Goal: Information Seeking & Learning: Learn about a topic

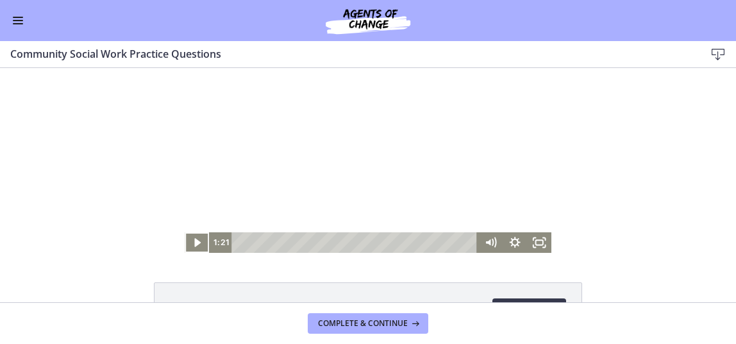
scroll to position [390, 0]
click at [194, 242] on icon "Play Video" at bounding box center [198, 242] width 8 height 10
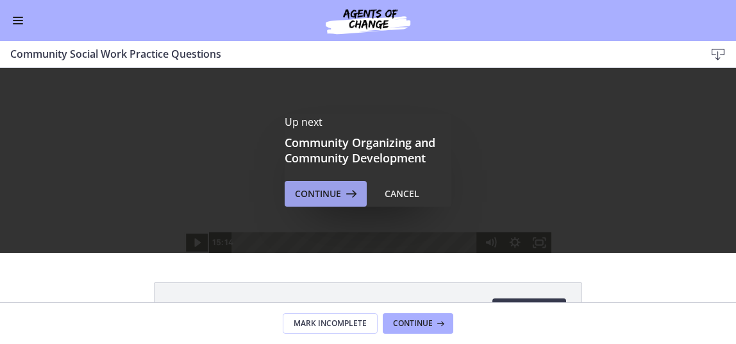
click at [312, 192] on span "Continue" at bounding box center [318, 193] width 46 height 15
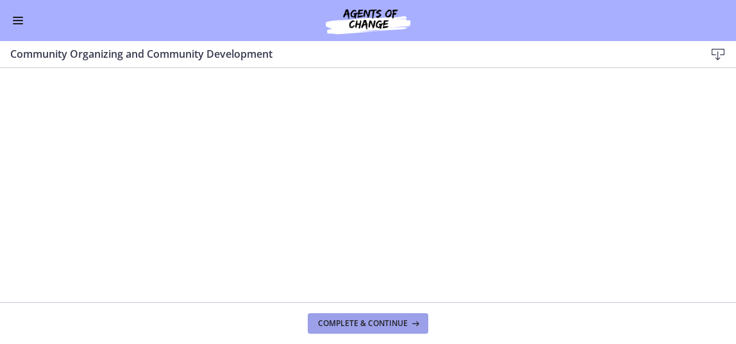
click at [391, 318] on span "Complete & continue" at bounding box center [363, 323] width 90 height 10
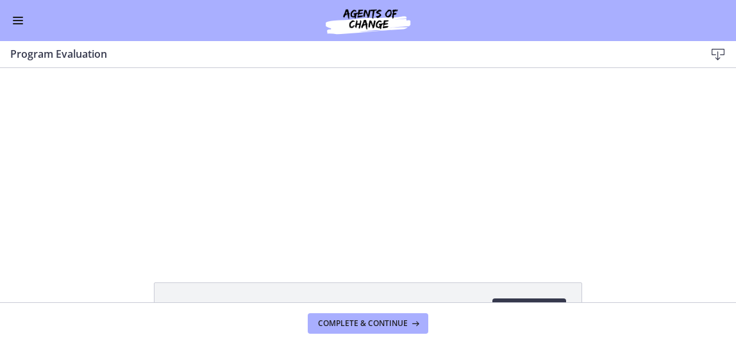
click at [17, 22] on button "Enable menu" at bounding box center [17, 20] width 15 height 15
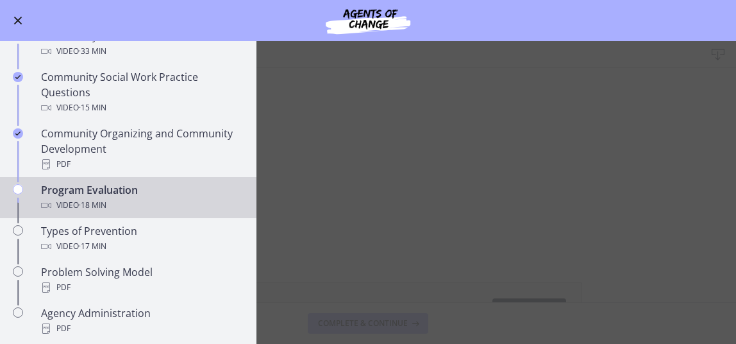
scroll to position [684, 0]
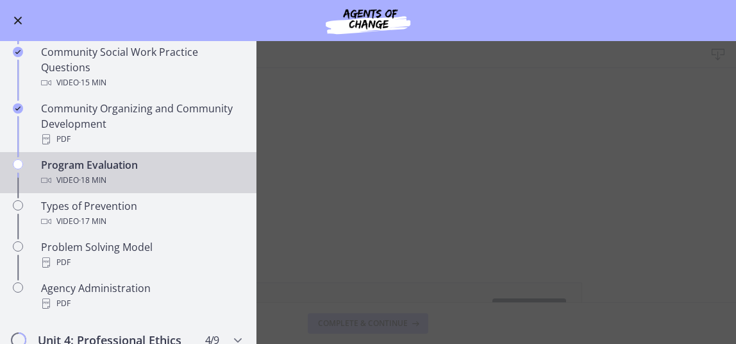
click at [21, 22] on span "Enable menu" at bounding box center [18, 21] width 8 height 8
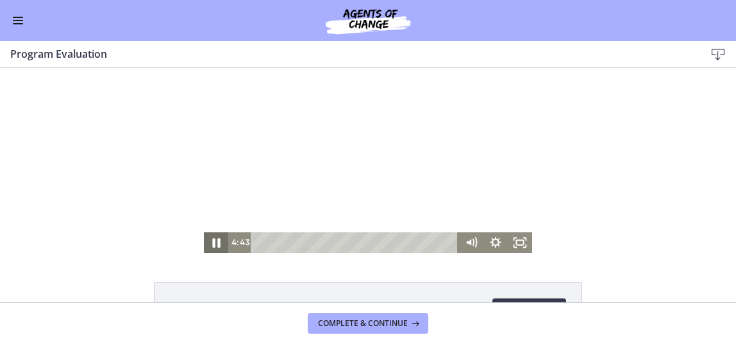
click at [211, 242] on icon "Pause" at bounding box center [216, 242] width 30 height 24
click at [214, 242] on icon "Play Video" at bounding box center [217, 242] width 6 height 8
click at [574, 89] on div "Click for sound @keyframes VOLUME_SMALL_WAVE_FLASH { 0% { opacity: 0; } 33% { o…" at bounding box center [368, 160] width 736 height 185
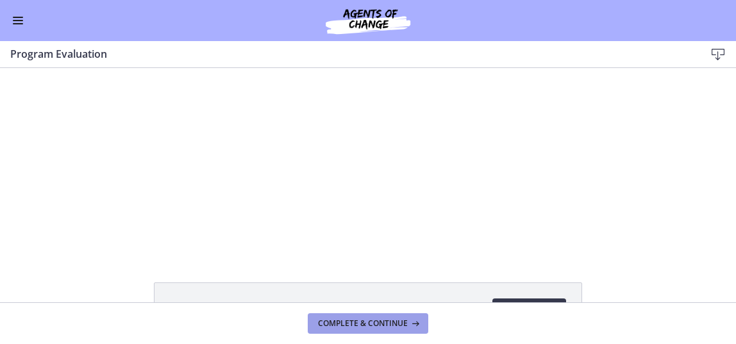
click at [369, 319] on span "Complete & continue" at bounding box center [363, 323] width 90 height 10
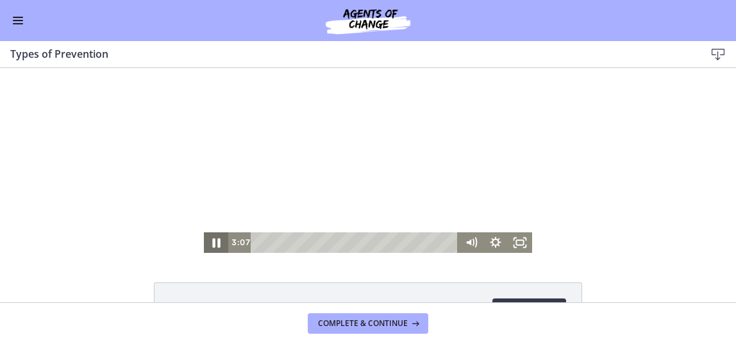
click at [212, 243] on icon "Pause" at bounding box center [216, 243] width 8 height 10
click at [208, 244] on icon "Play Video" at bounding box center [217, 242] width 24 height 21
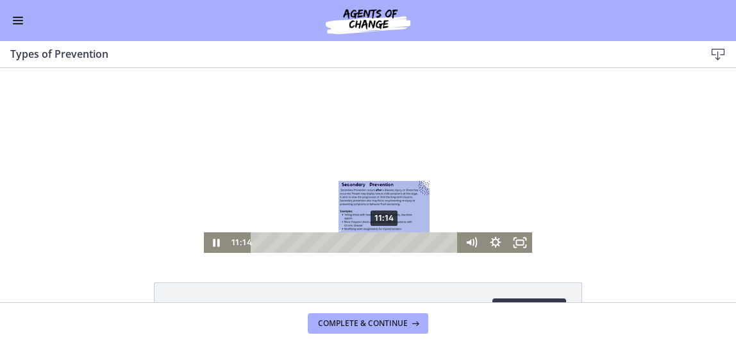
drag, startPoint x: 400, startPoint y: 244, endPoint x: 382, endPoint y: 239, distance: 17.9
click at [382, 239] on div "Playbar" at bounding box center [384, 242] width 7 height 7
drag, startPoint x: 384, startPoint y: 242, endPoint x: 393, endPoint y: 242, distance: 8.4
click at [393, 242] on div "Playbar" at bounding box center [396, 242] width 7 height 7
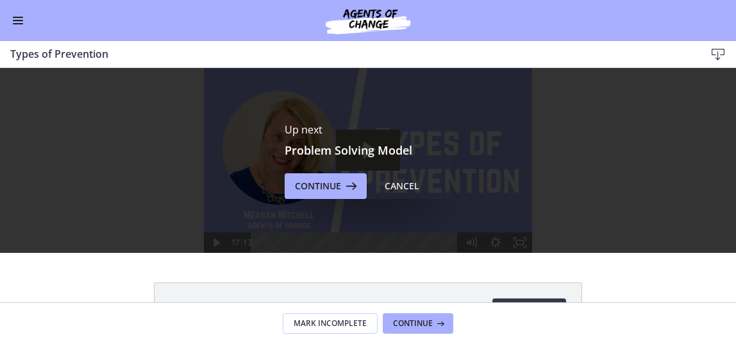
click at [19, 20] on span "Enable menu" at bounding box center [18, 20] width 10 height 1
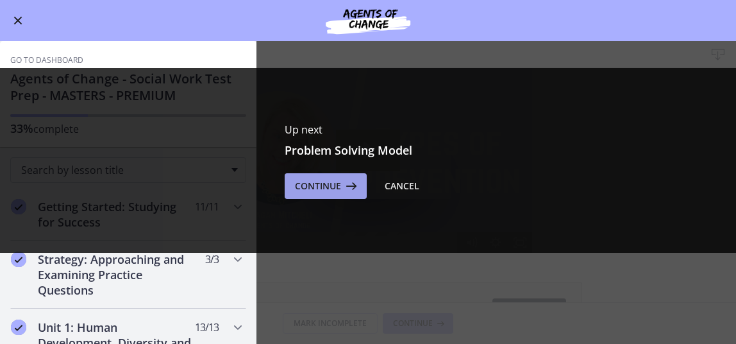
click at [319, 187] on span "Continue" at bounding box center [318, 185] width 46 height 15
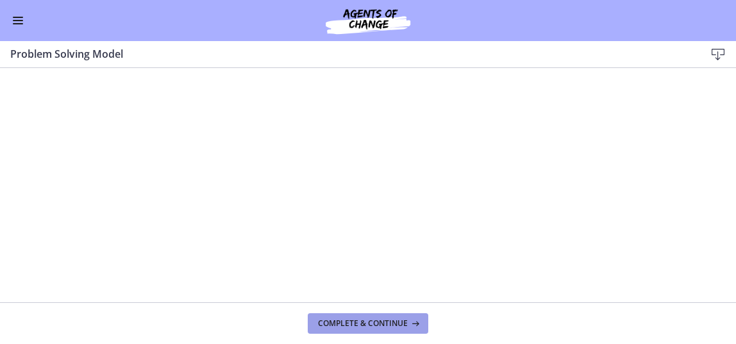
click at [371, 324] on span "Complete & continue" at bounding box center [363, 323] width 90 height 10
click at [373, 324] on span "Complete & continue" at bounding box center [363, 323] width 90 height 10
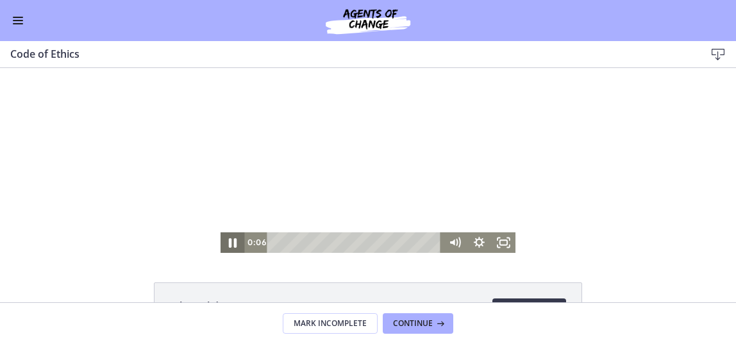
click at [229, 244] on icon "Pause" at bounding box center [233, 243] width 8 height 10
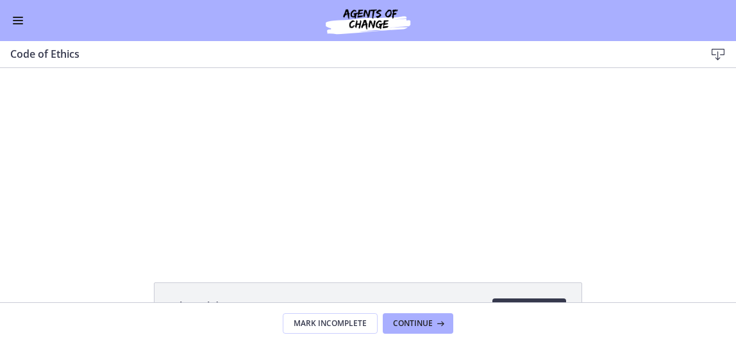
click at [17, 20] on span "Enable menu" at bounding box center [18, 20] width 10 height 1
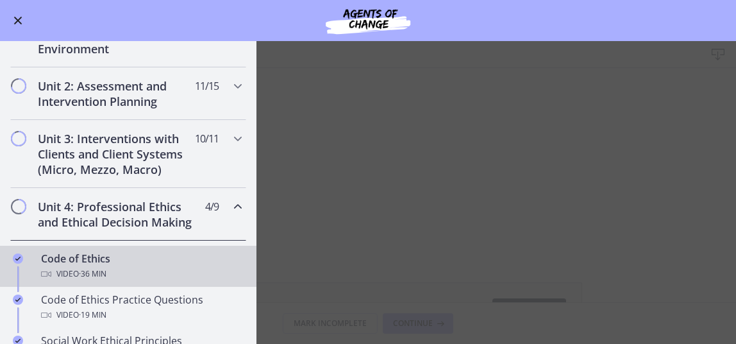
scroll to position [299, 0]
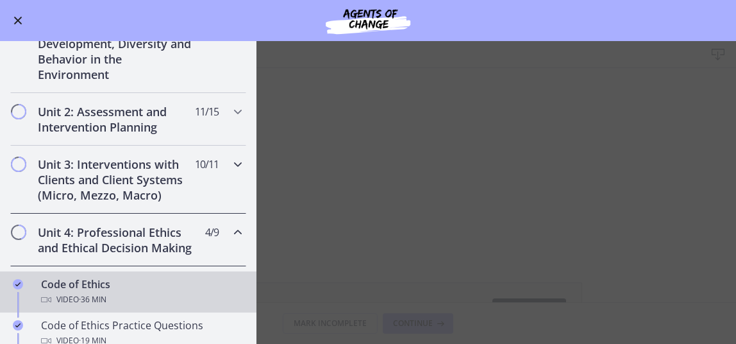
click at [230, 160] on icon "Chapters" at bounding box center [237, 164] width 15 height 15
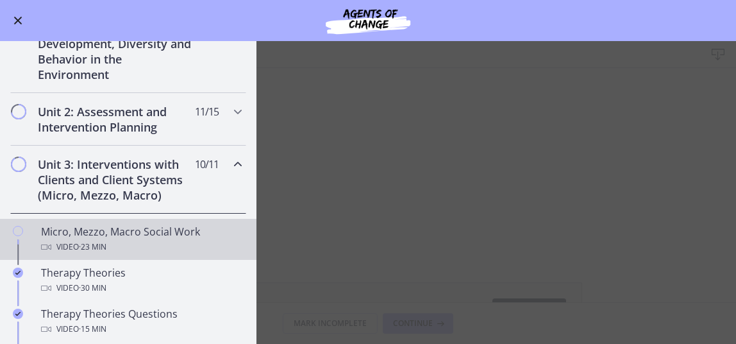
drag, startPoint x: 65, startPoint y: 230, endPoint x: 70, endPoint y: 236, distance: 7.3
click at [70, 239] on div "Video · 23 min" at bounding box center [141, 246] width 200 height 15
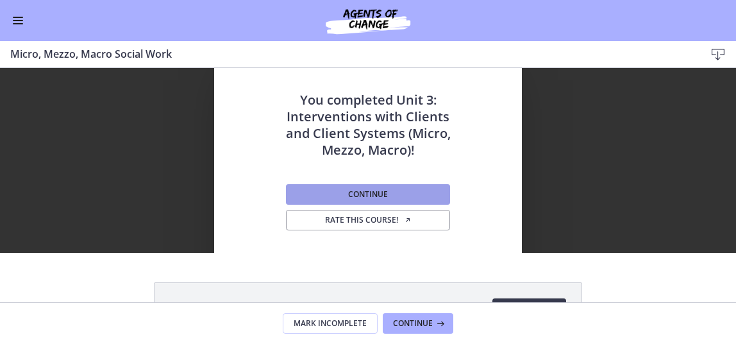
click at [377, 193] on span "Continue" at bounding box center [368, 194] width 40 height 10
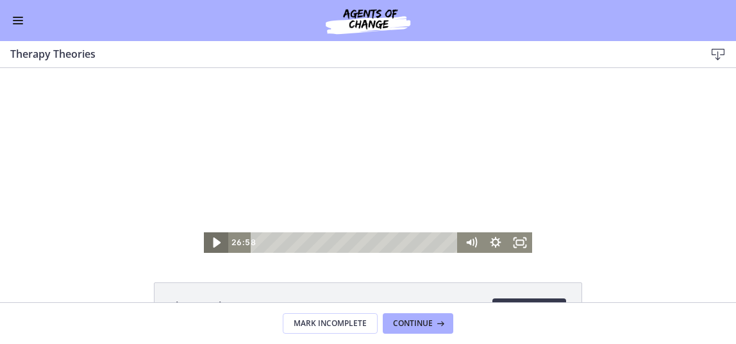
click at [214, 241] on icon "Play Video" at bounding box center [218, 242] width 8 height 10
click at [452, 241] on div "29:54" at bounding box center [356, 242] width 193 height 21
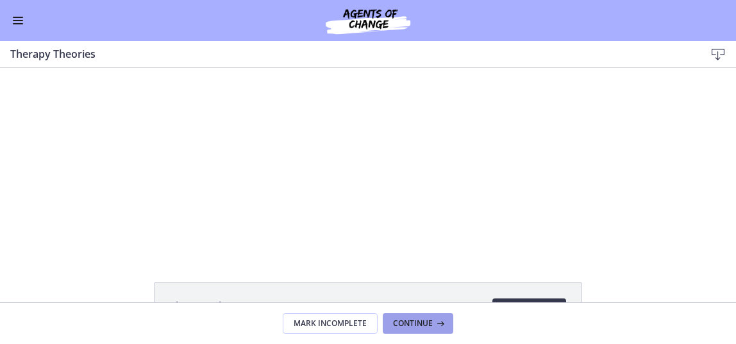
click at [412, 321] on span "Continue" at bounding box center [413, 323] width 40 height 10
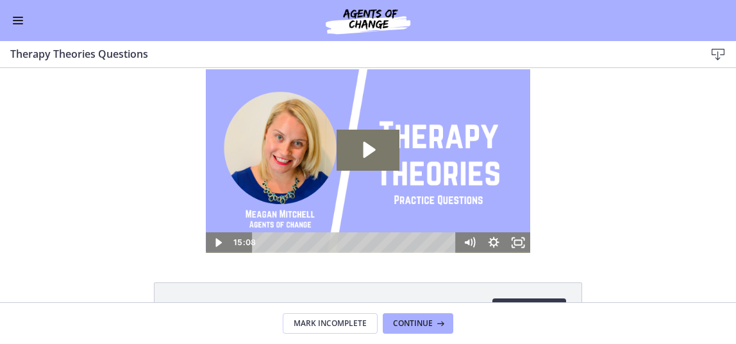
click at [13, 19] on button "Enable menu" at bounding box center [17, 20] width 15 height 15
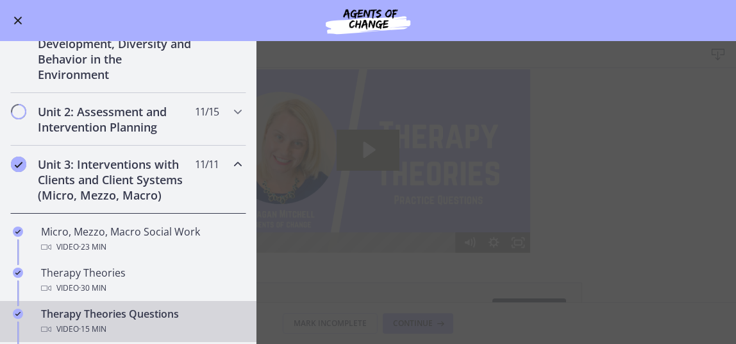
click at [230, 160] on icon "Chapters" at bounding box center [237, 164] width 15 height 15
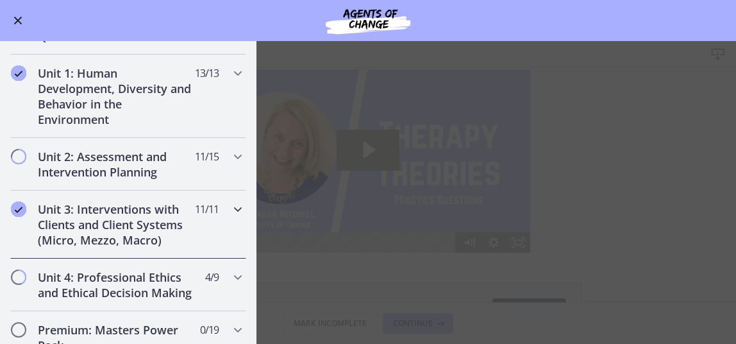
scroll to position [260, 0]
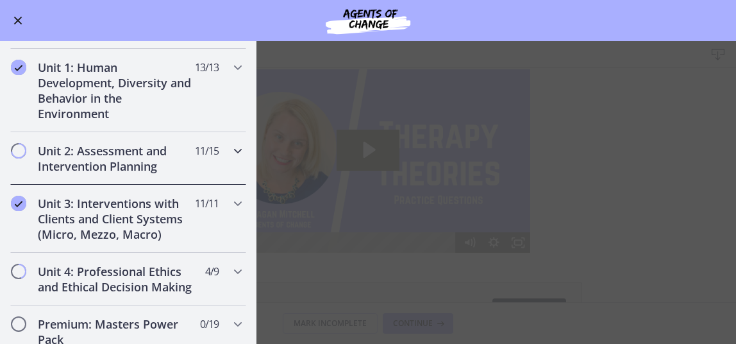
click at [230, 147] on icon "Chapters" at bounding box center [237, 150] width 15 height 15
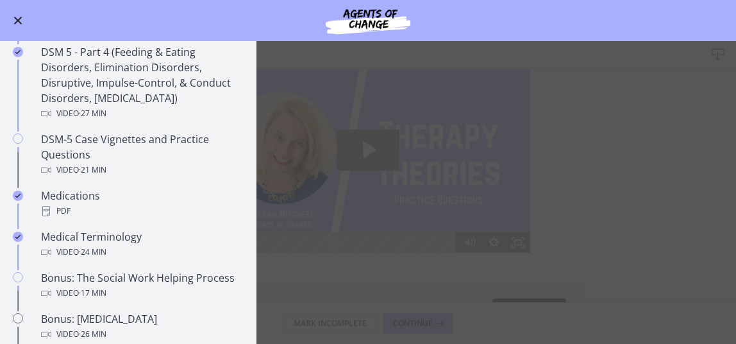
scroll to position [746, 0]
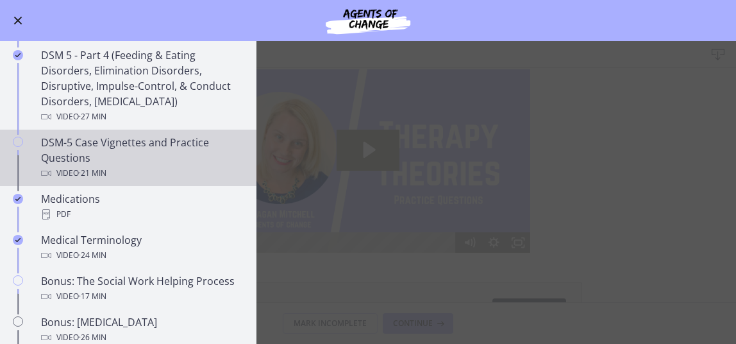
click at [100, 147] on div "DSM-5 Case Vignettes and Practice Questions Video · 21 min" at bounding box center [141, 158] width 200 height 46
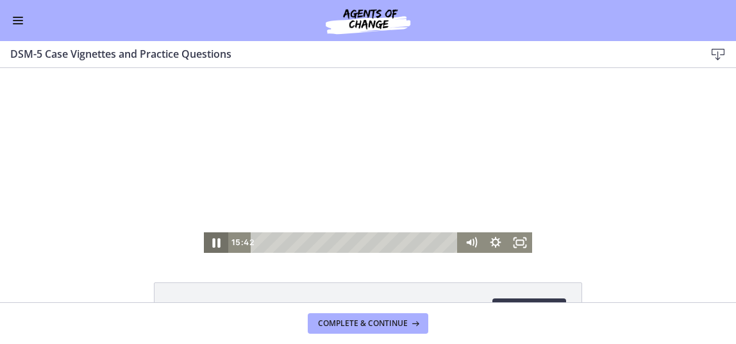
click at [213, 242] on icon "Pause" at bounding box center [216, 243] width 8 height 10
click at [214, 240] on icon "Play Video" at bounding box center [218, 242] width 8 height 10
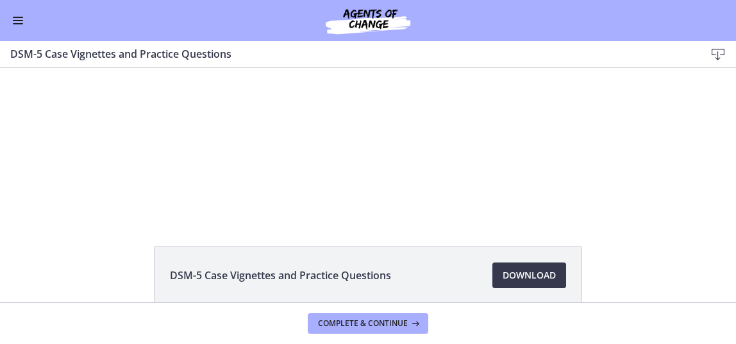
scroll to position [26, 0]
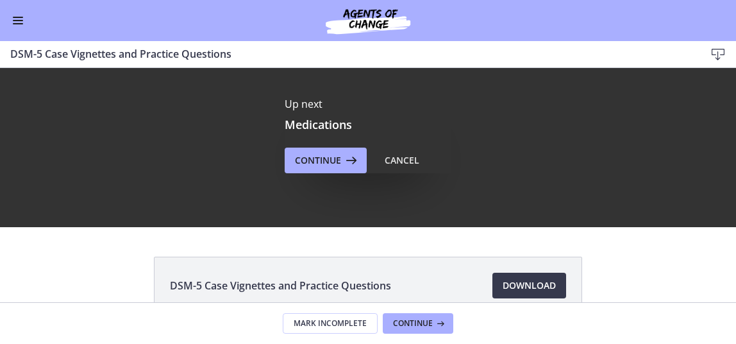
click at [16, 21] on button "Enable menu" at bounding box center [17, 20] width 15 height 15
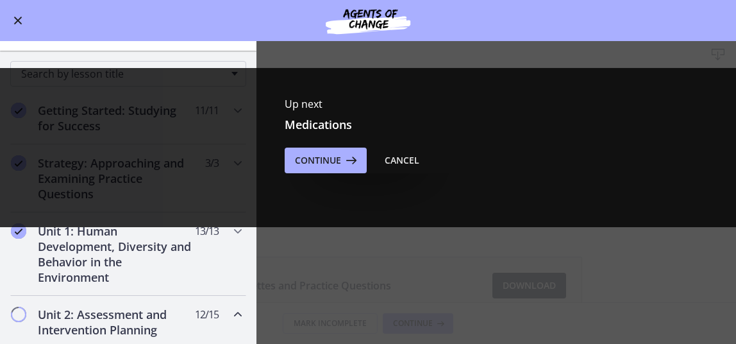
scroll to position [0, 0]
